Goal: Task Accomplishment & Management: Use online tool/utility

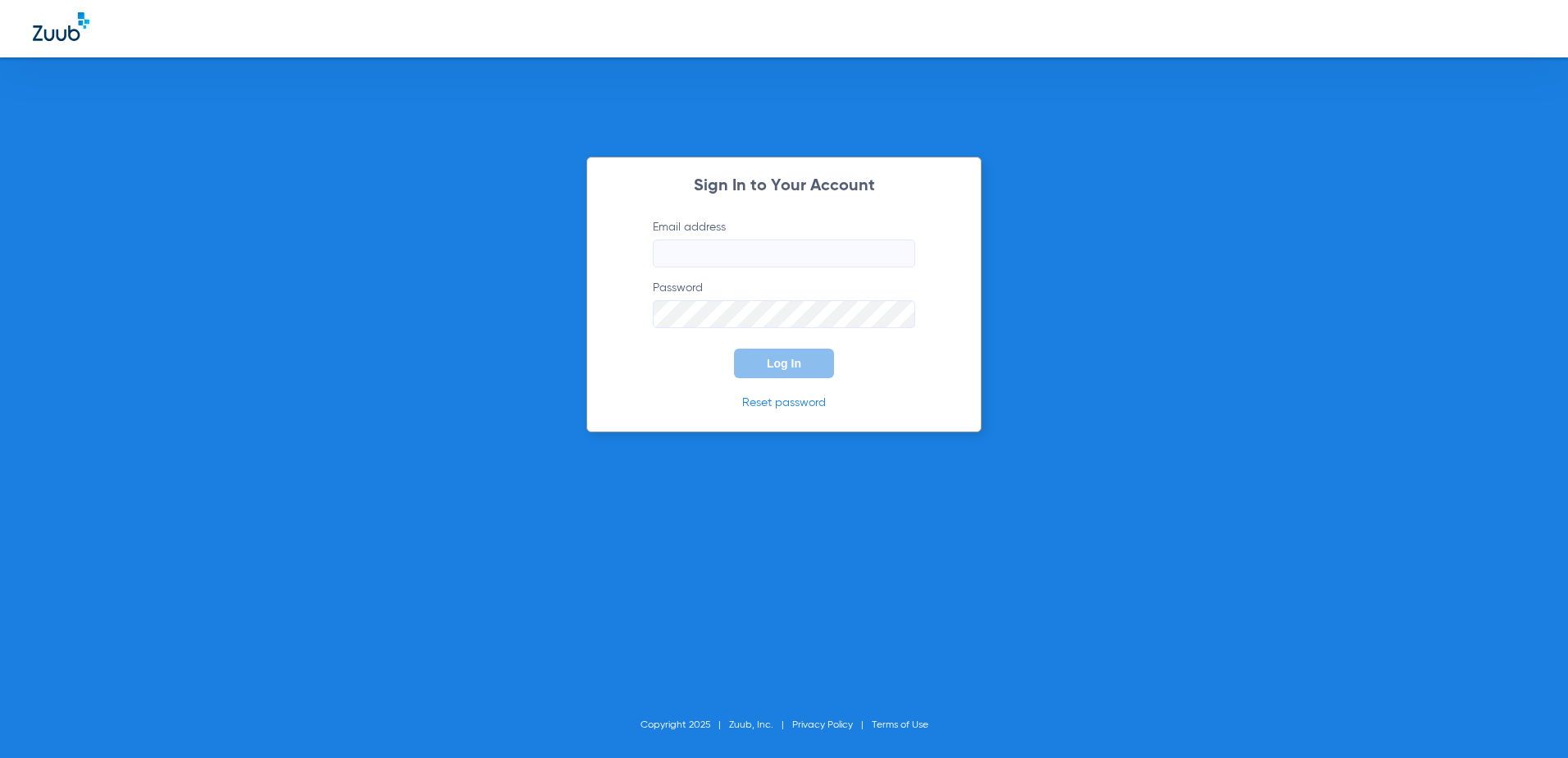
type input "[EMAIL_ADDRESS][DOMAIN_NAME]"
click at [772, 367] on span "Log In" at bounding box center [784, 363] width 35 height 13
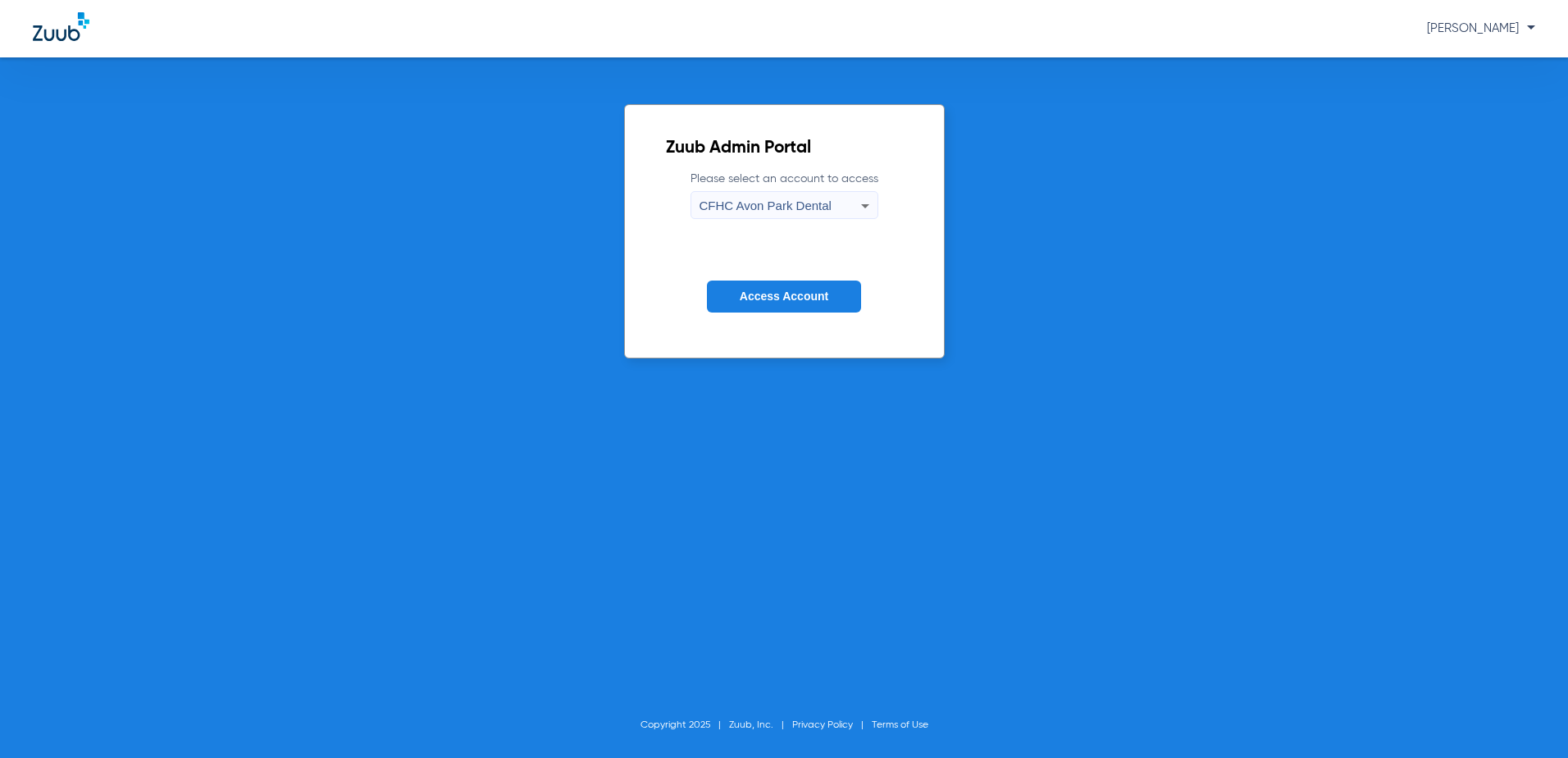
click at [773, 206] on span "CFHC Avon Park Dental" at bounding box center [765, 206] width 132 height 14
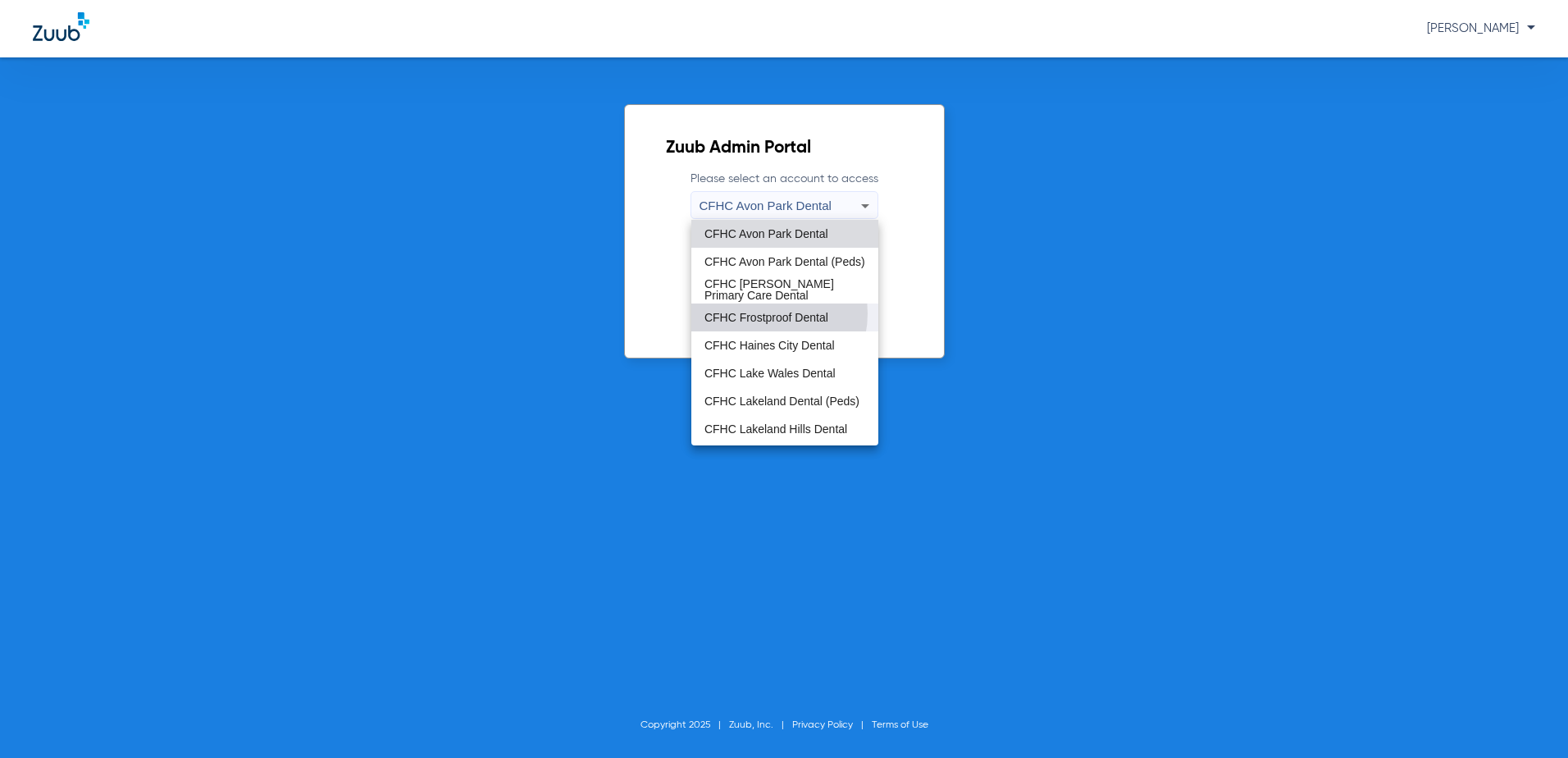
click at [757, 314] on span "CFHC Frostproof Dental" at bounding box center [766, 318] width 124 height 12
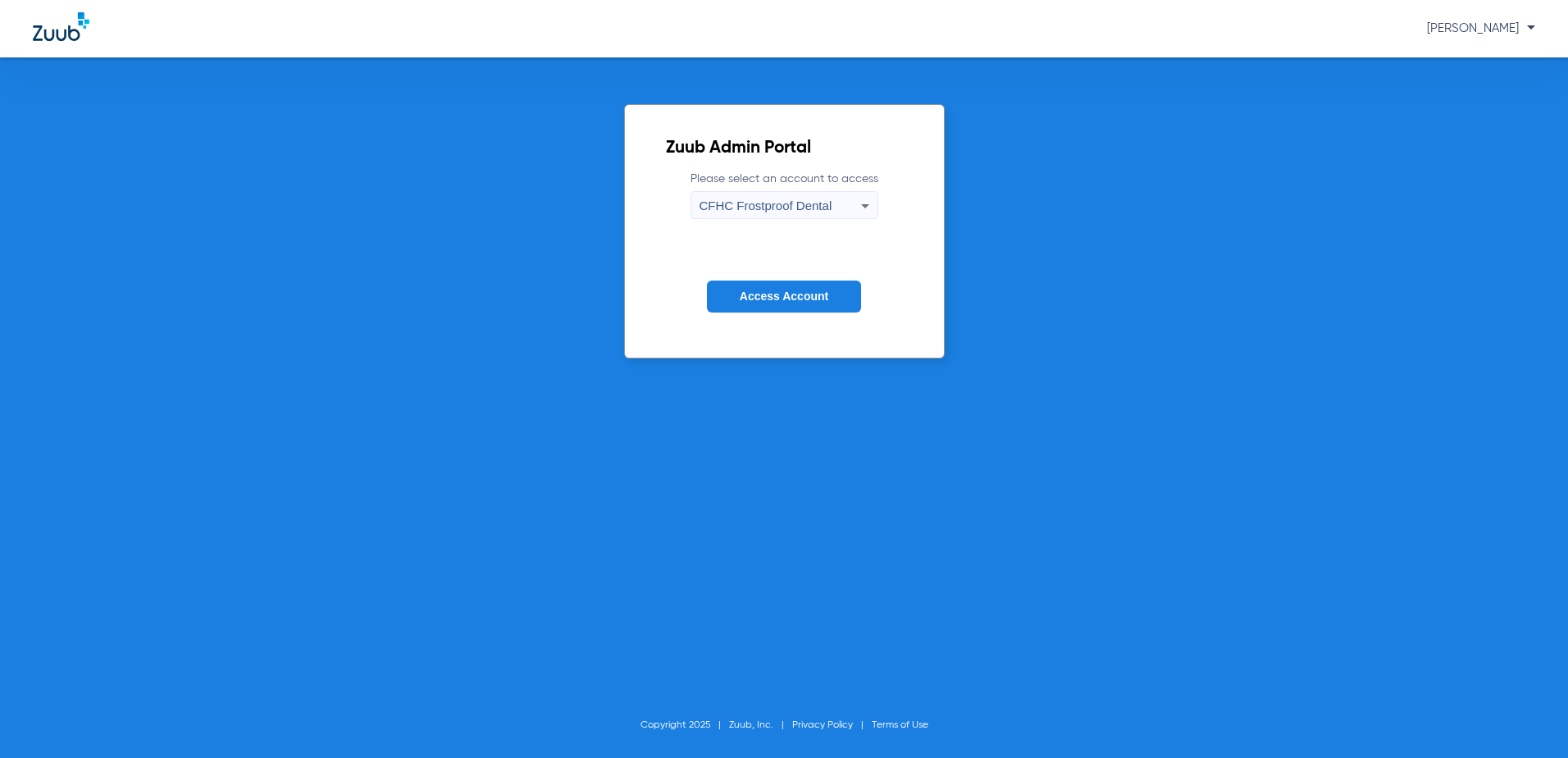
click at [750, 305] on button "Access Account" at bounding box center [784, 296] width 154 height 32
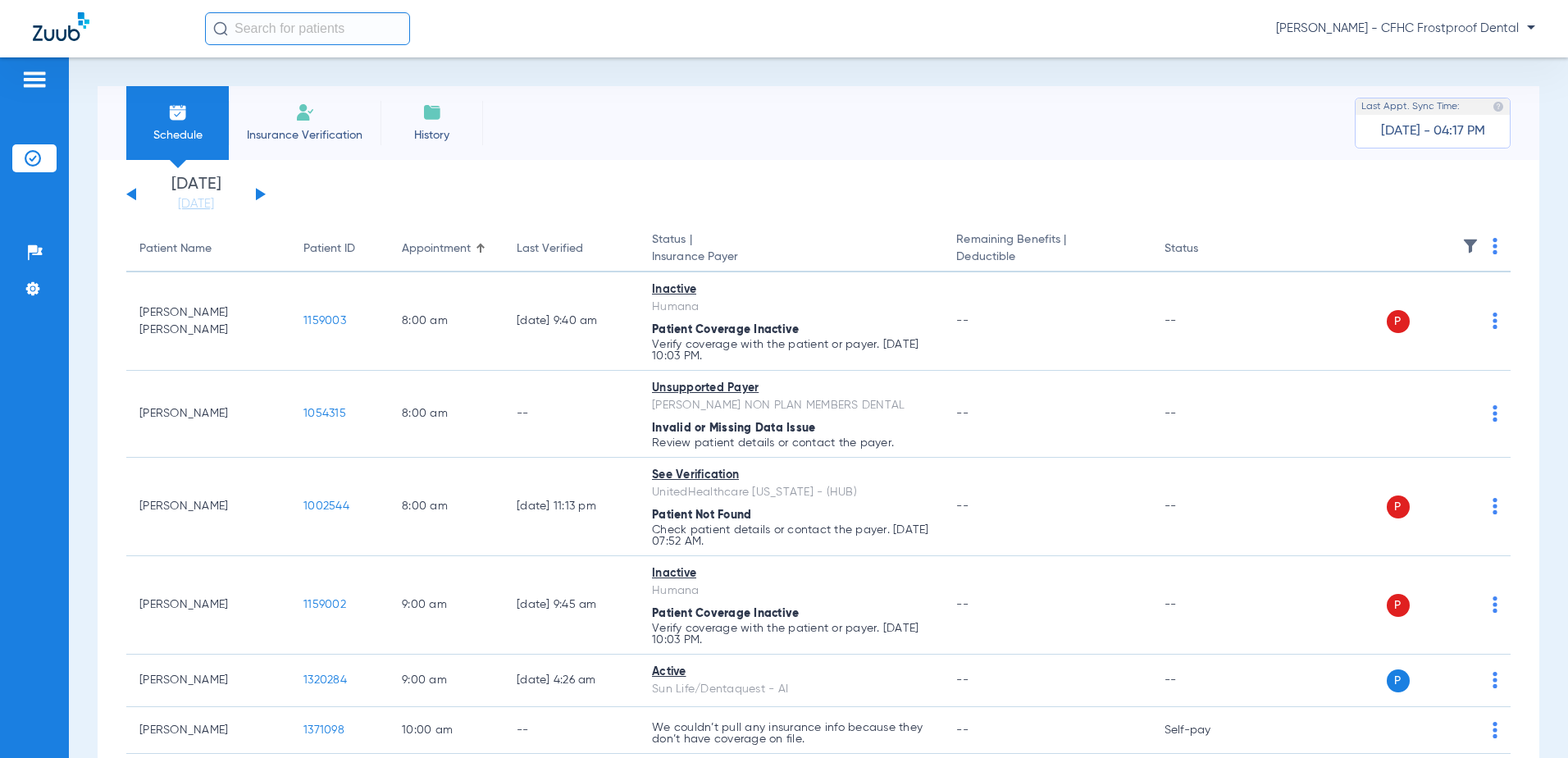
click at [260, 194] on button at bounding box center [261, 194] width 10 height 12
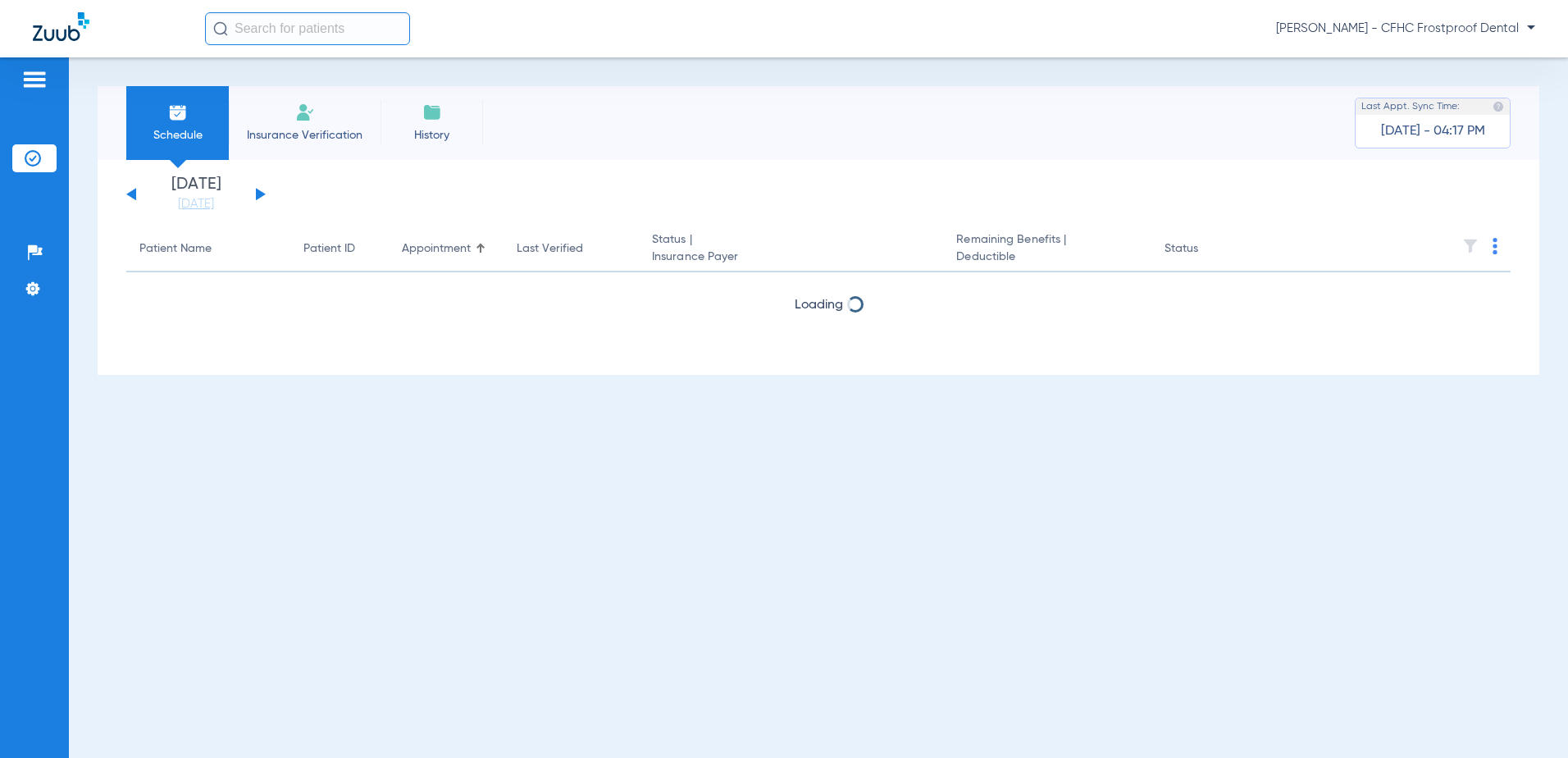
click at [260, 194] on button at bounding box center [261, 194] width 10 height 12
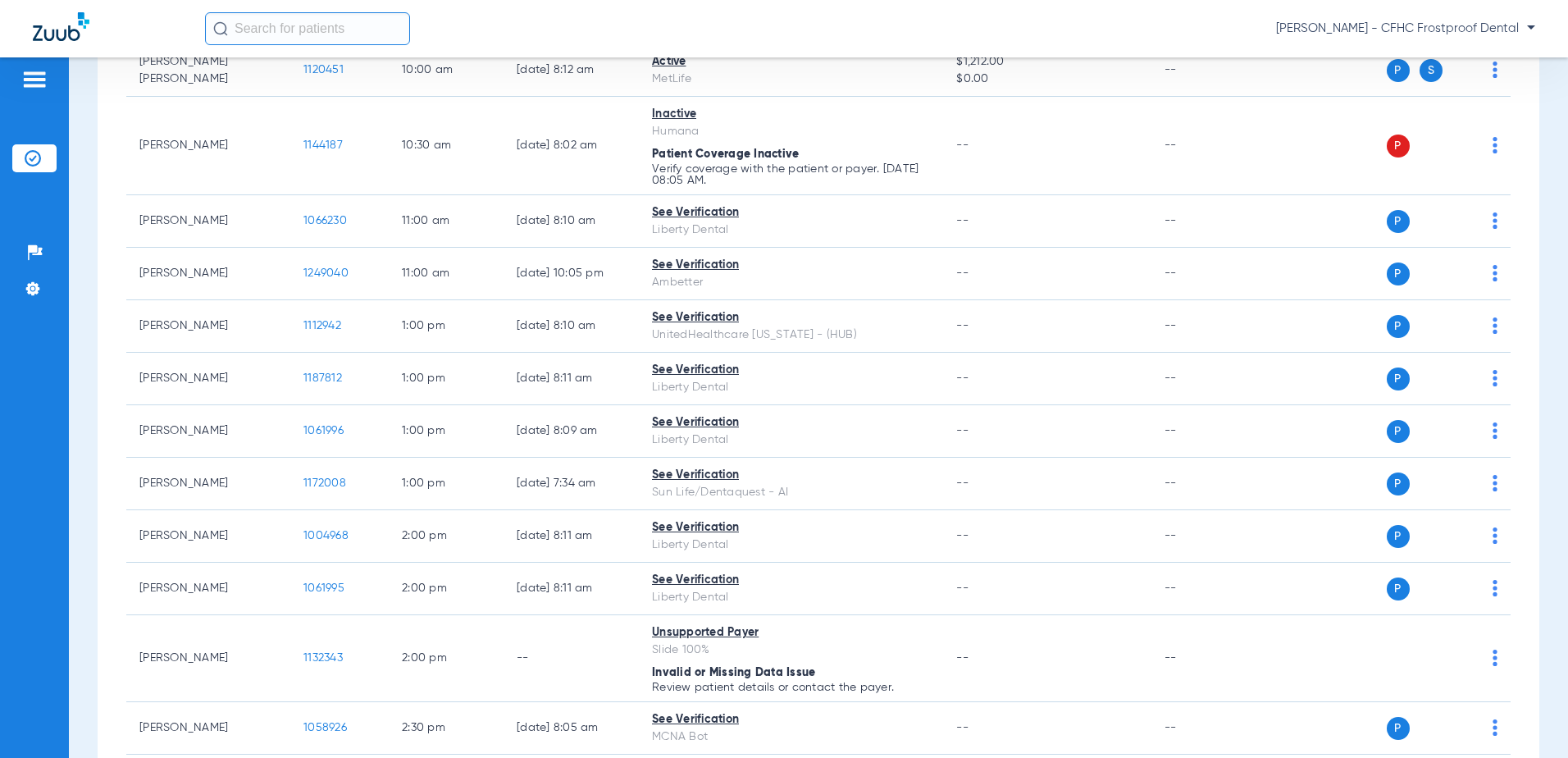
scroll to position [985, 0]
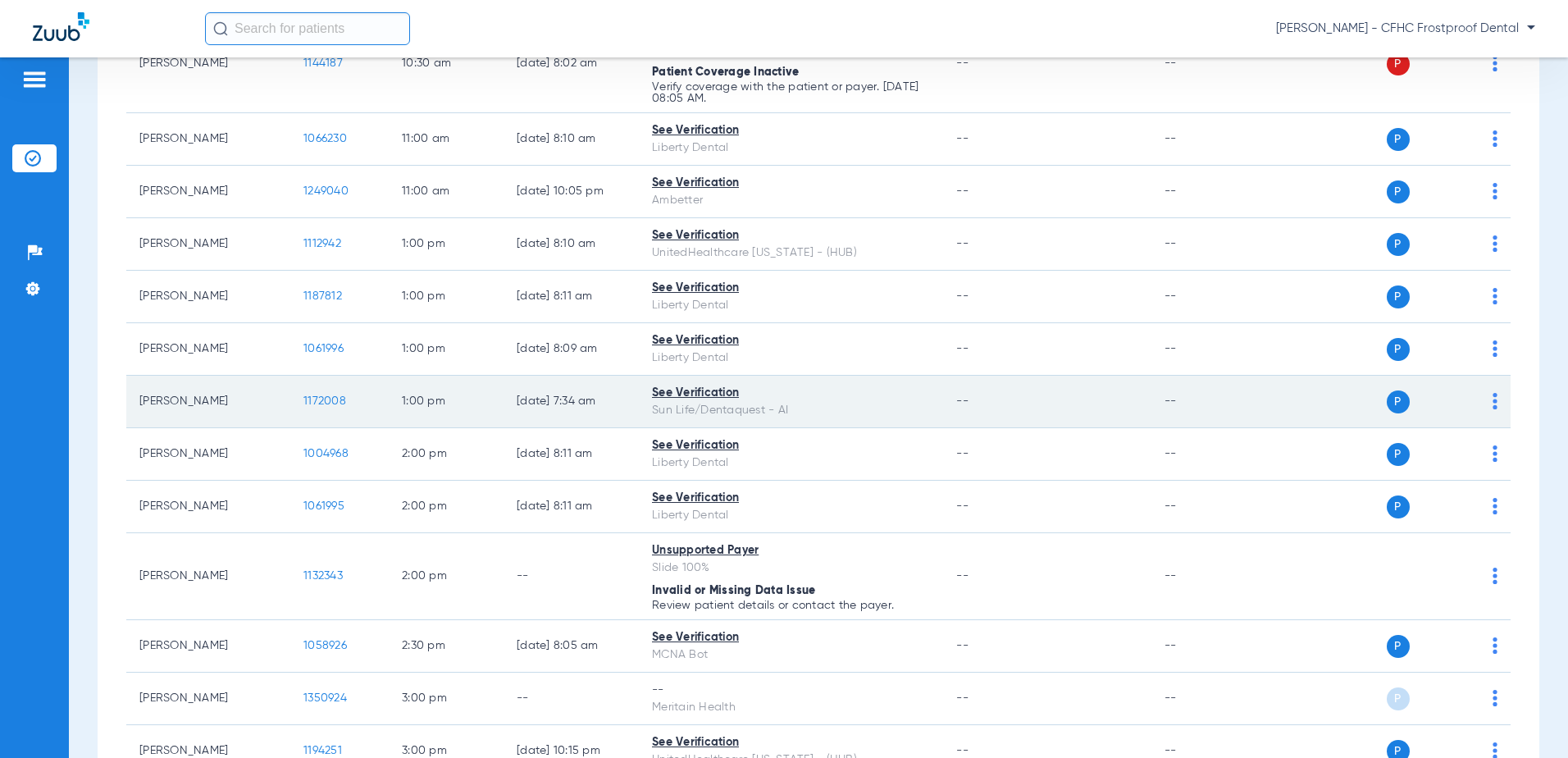
click at [315, 399] on span "1172008" at bounding box center [324, 402] width 43 height 12
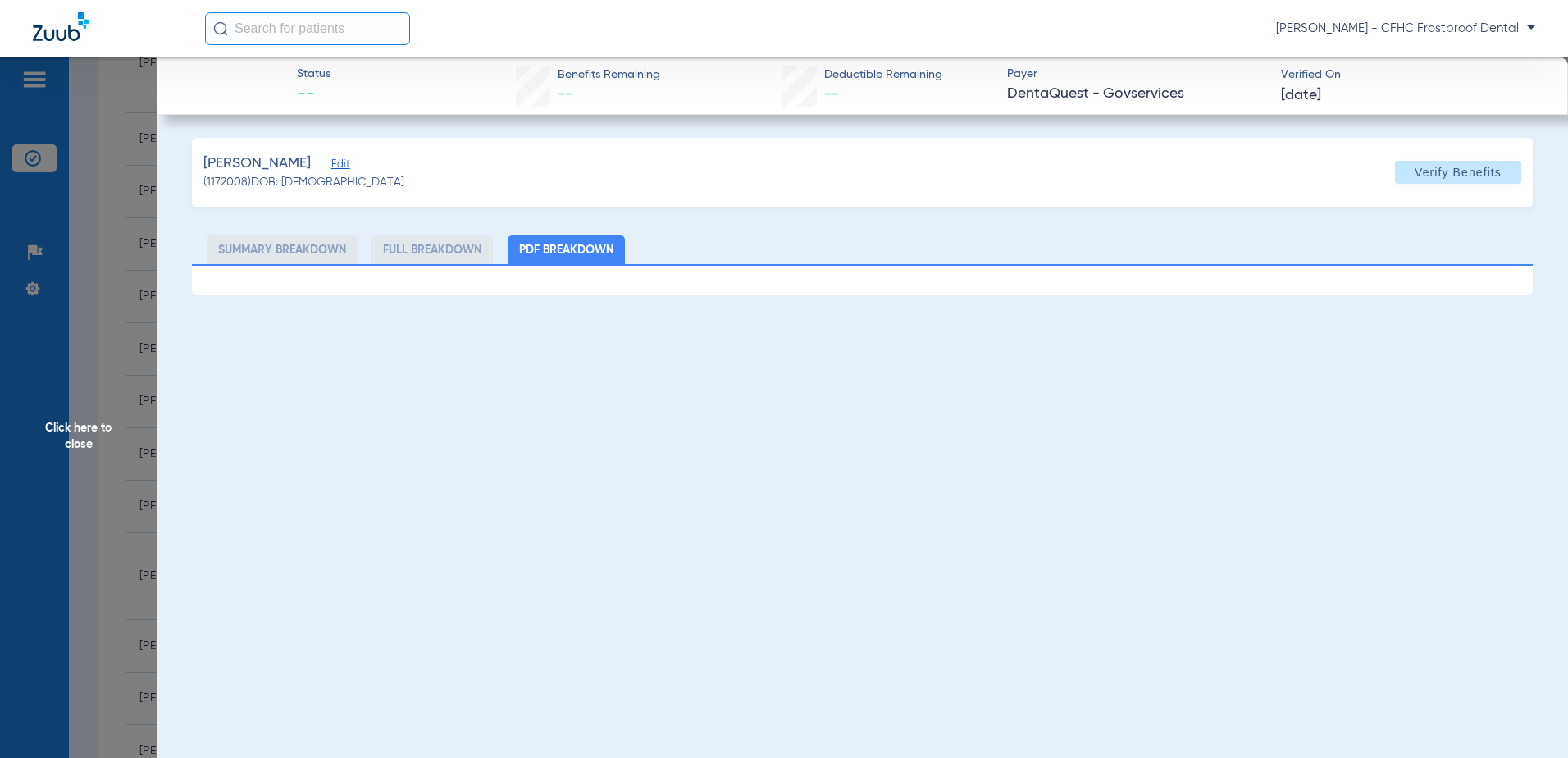
click at [346, 165] on span "Edit" at bounding box center [338, 166] width 15 height 16
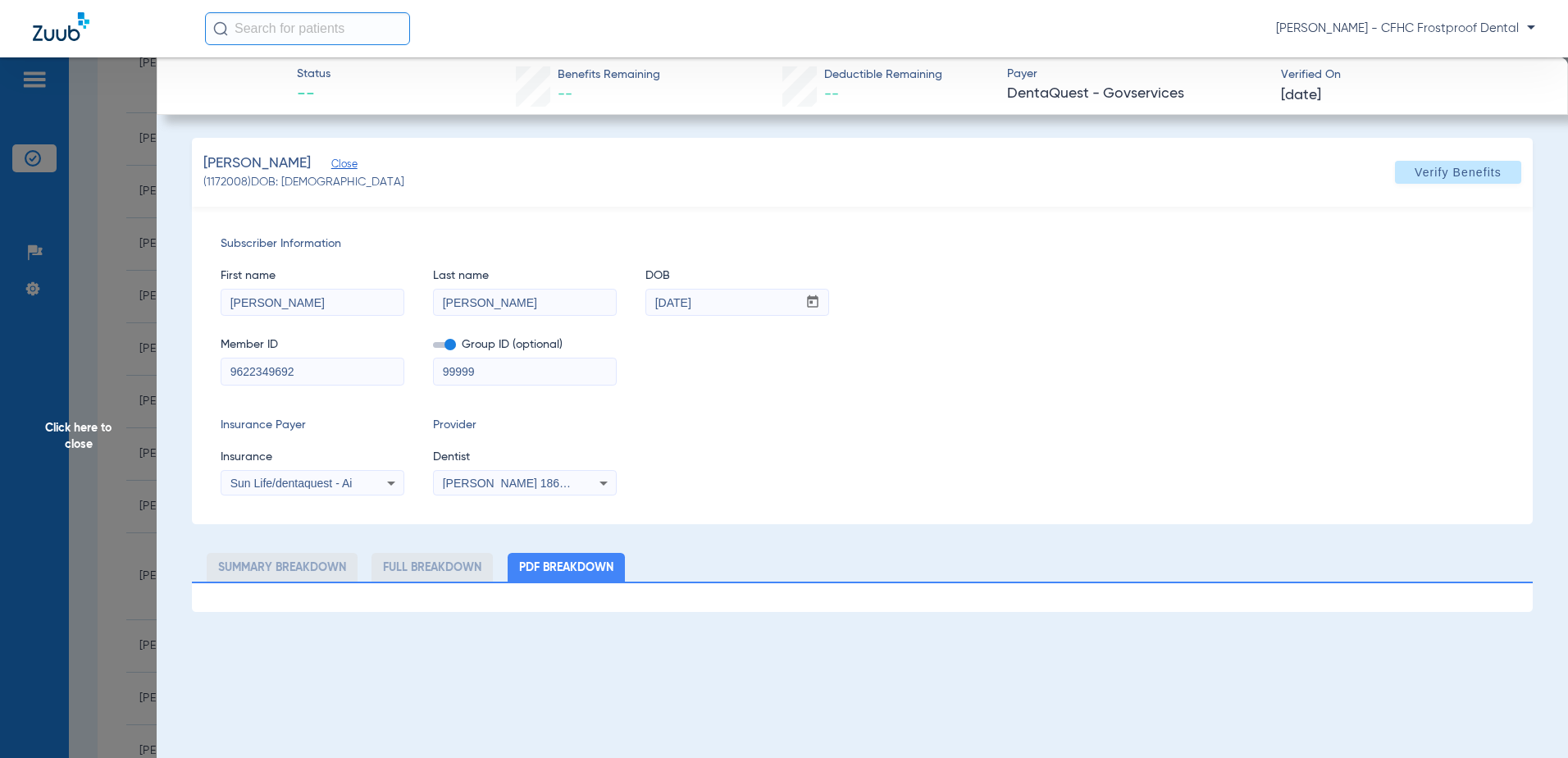
drag, startPoint x: 290, startPoint y: 373, endPoint x: 187, endPoint y: 369, distance: 103.1
click at [187, 369] on app-member-insurance-verification-view "Status -- Benefits Remaining -- Deductible Remaining -- Payer DentaQuest - Govs…" at bounding box center [862, 334] width 1411 height 554
drag, startPoint x: 294, startPoint y: 366, endPoint x: 242, endPoint y: 362, distance: 52.2
click at [195, 365] on div "Subscriber Information First name [PERSON_NAME] Last name [PERSON_NAME] DOB mm …" at bounding box center [862, 365] width 1340 height 318
click at [1429, 170] on span "Verify Benefits" at bounding box center [1458, 171] width 87 height 13
